Goal: Transaction & Acquisition: Book appointment/travel/reservation

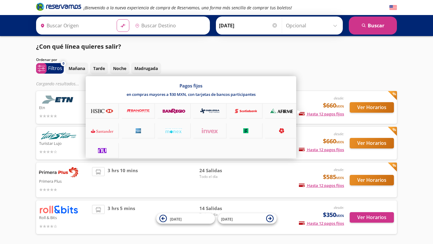
type input "[GEOGRAPHIC_DATA], [GEOGRAPHIC_DATA]"
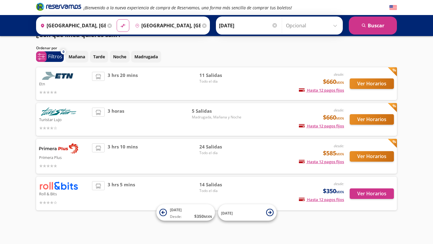
scroll to position [12, 0]
click at [375, 158] on button "Ver Horarios" at bounding box center [372, 156] width 44 height 11
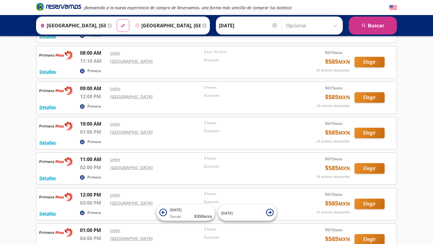
scroll to position [301, 0]
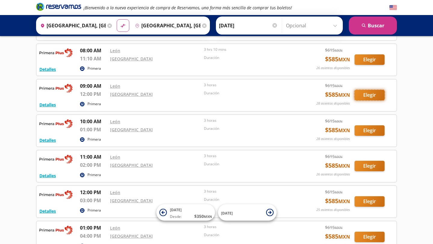
click at [378, 97] on button "Elegir" at bounding box center [370, 95] width 30 height 11
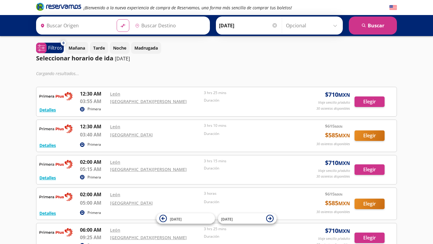
type input "[GEOGRAPHIC_DATA], [GEOGRAPHIC_DATA]"
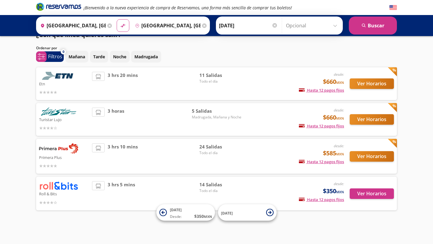
scroll to position [12, 0]
click at [378, 192] on button "Ver Horarios" at bounding box center [372, 194] width 44 height 11
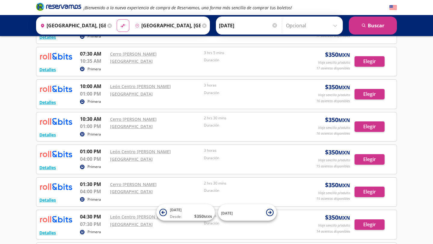
scroll to position [205, 0]
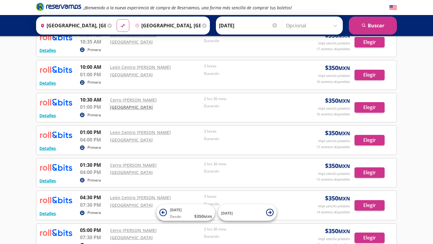
click at [133, 107] on link "[GEOGRAPHIC_DATA]" at bounding box center [131, 107] width 43 height 6
